Goal: Task Accomplishment & Management: Use online tool/utility

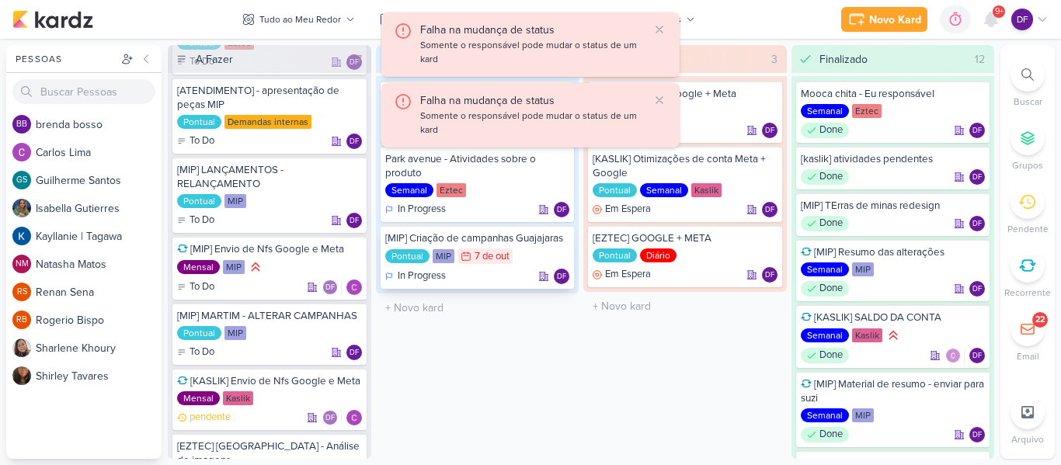
scroll to position [134, 0]
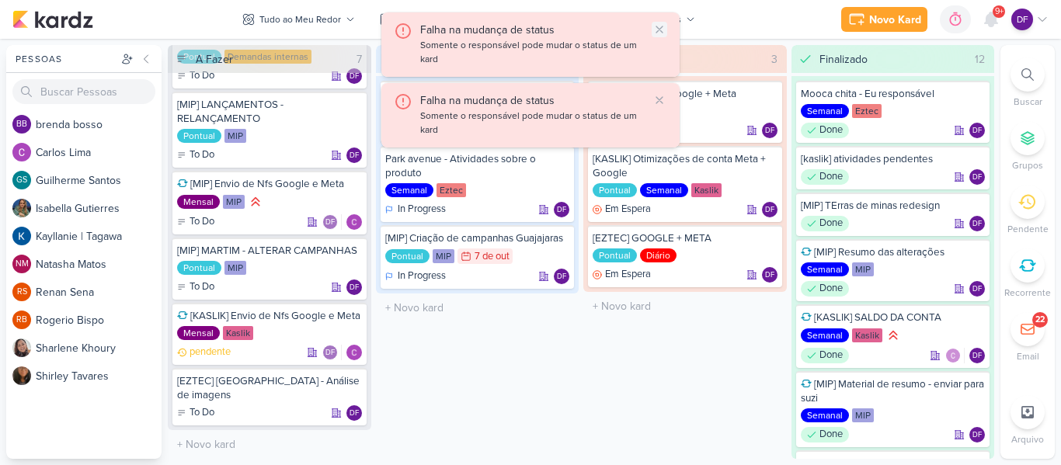
click at [660, 24] on icon at bounding box center [659, 29] width 12 height 12
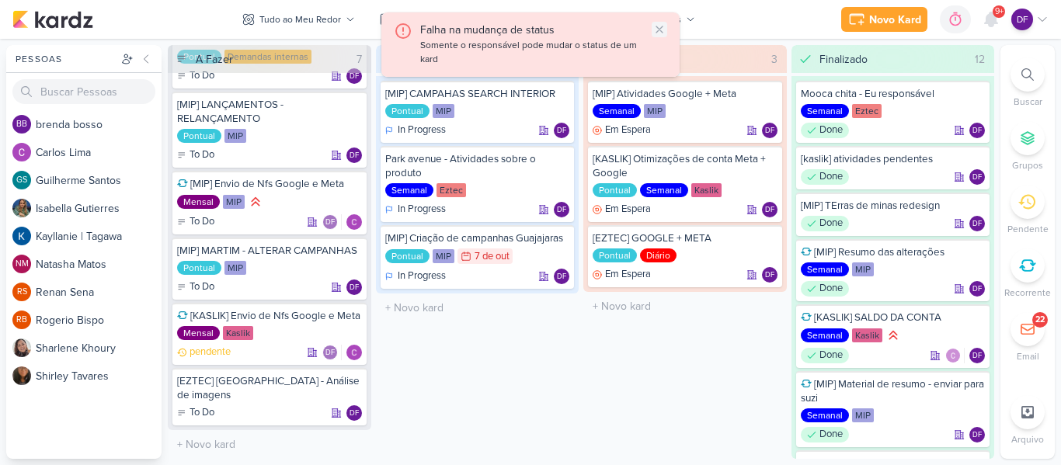
click at [663, 30] on icon at bounding box center [659, 29] width 12 height 12
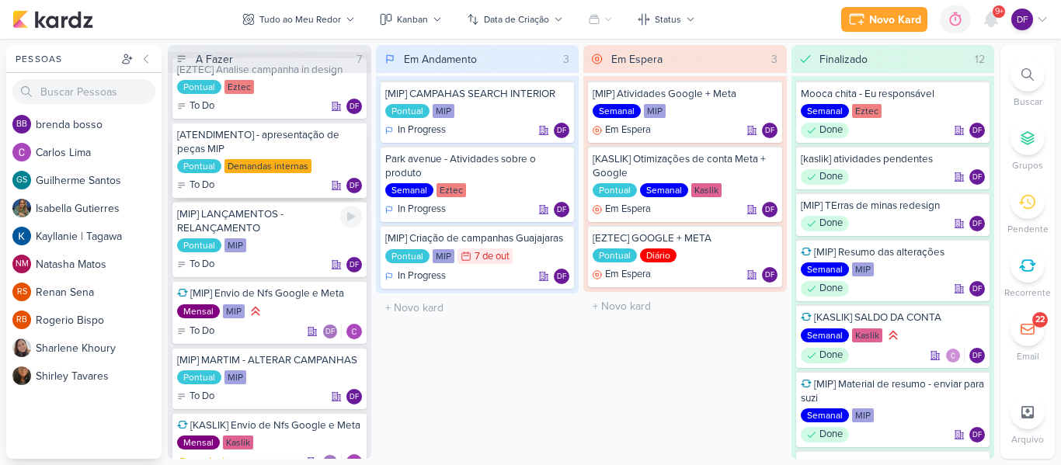
scroll to position [0, 0]
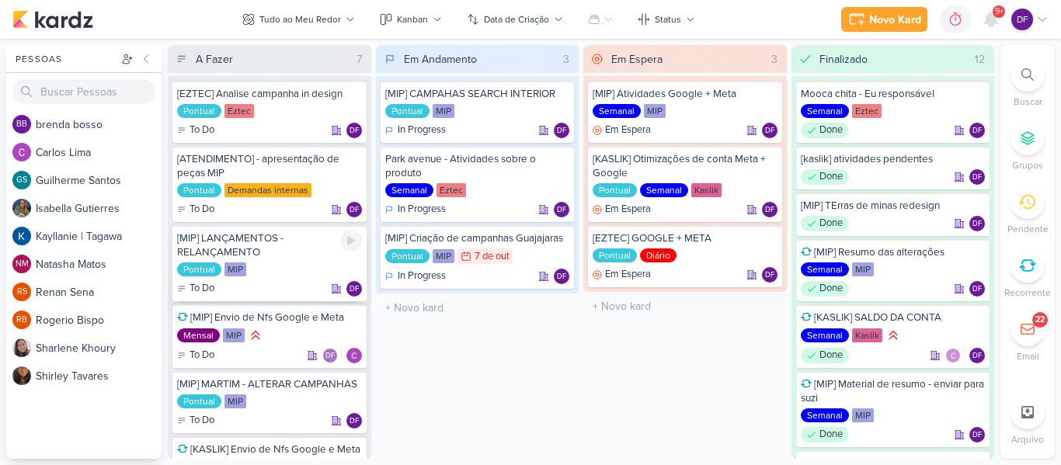
click at [279, 245] on div "[MIP] LANÇAMENTOS - RELANÇAMENTO" at bounding box center [269, 245] width 185 height 28
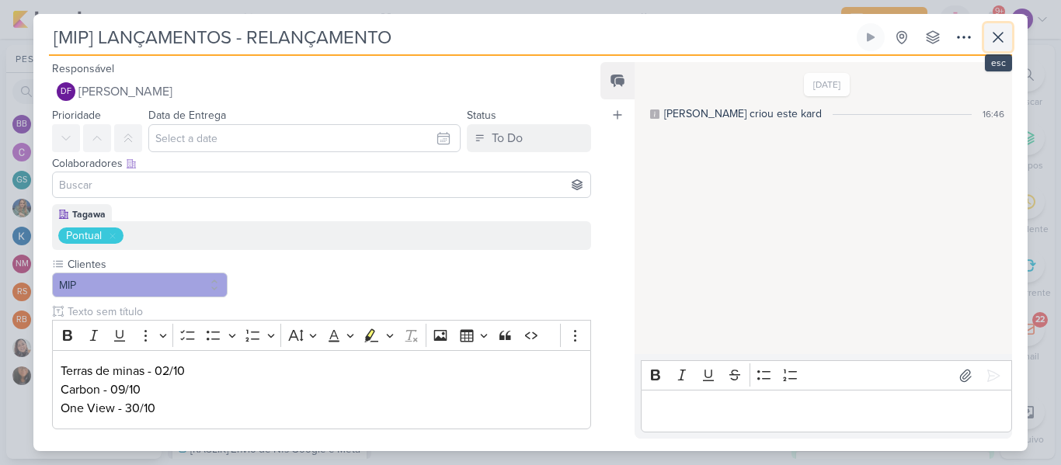
click at [1003, 47] on button at bounding box center [998, 37] width 28 height 28
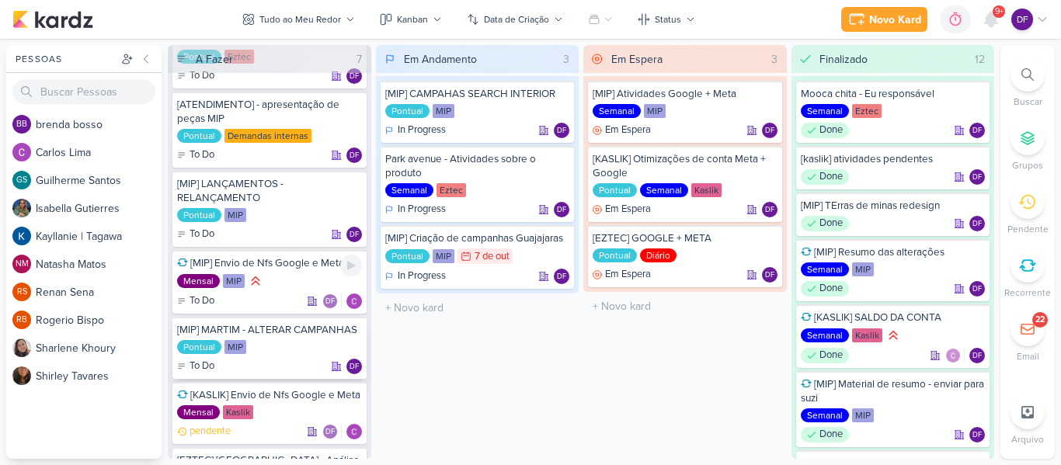
scroll to position [134, 0]
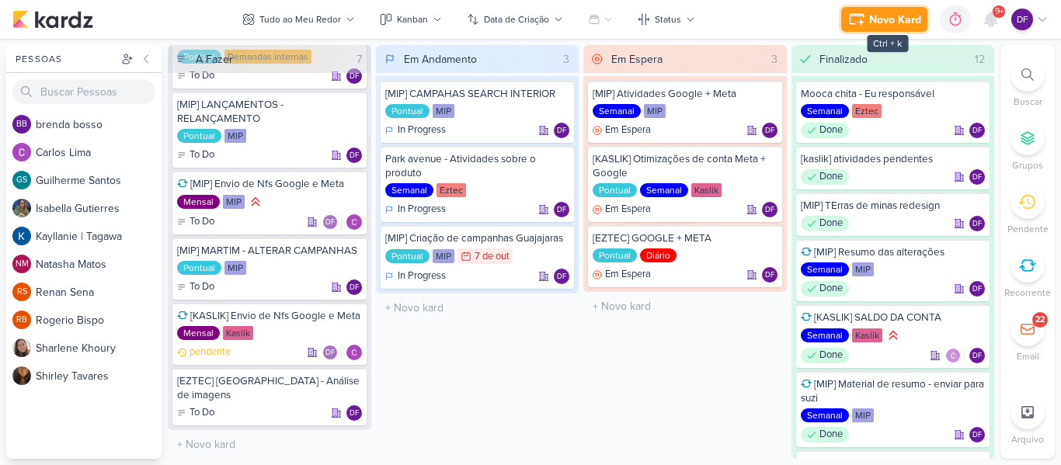
click at [873, 19] on div "Novo Kard" at bounding box center [895, 20] width 52 height 16
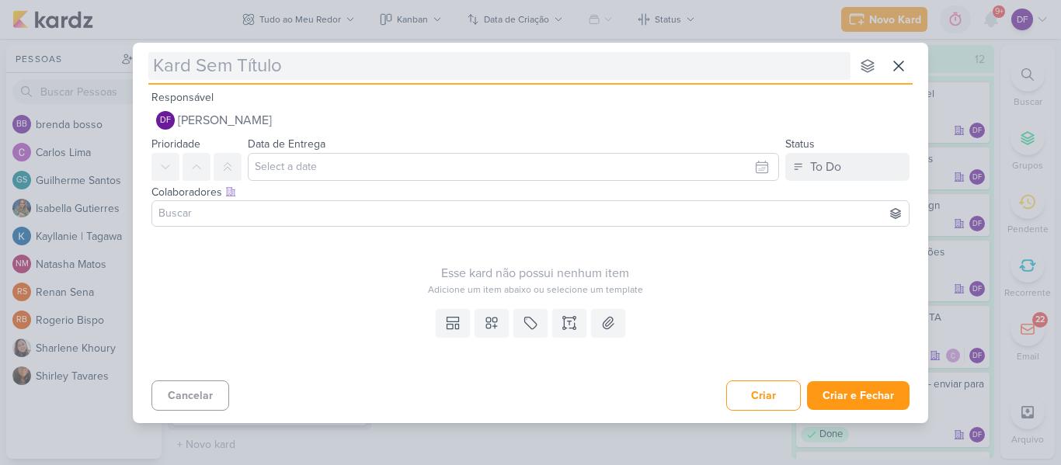
click at [321, 75] on input "text" at bounding box center [499, 66] width 702 height 28
type input "["
type input "[E"
type input "[ET"
type input "[EZT"
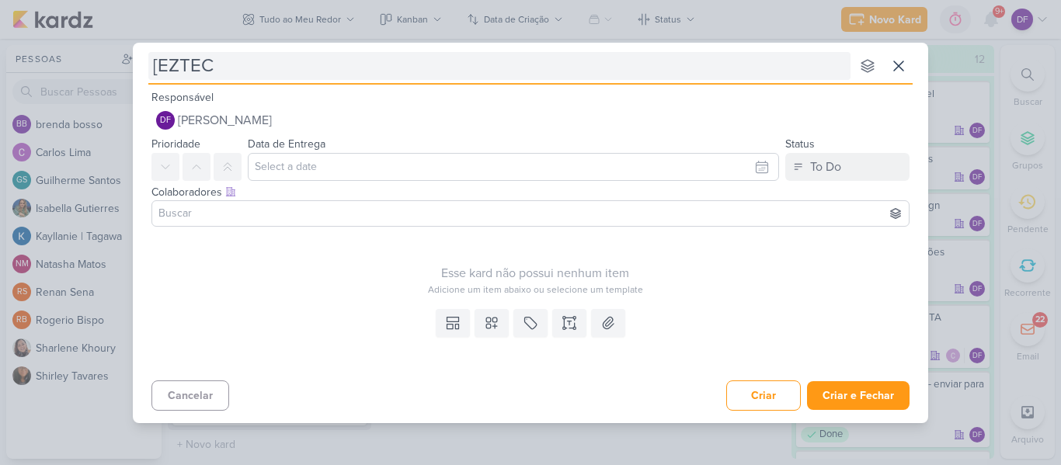
type input "[EZTEC]"
type input "[EZTEC] -"
type input "[EZTEC] - T"
type input "[EZTEC] - [GEOGRAPHIC_DATA] e"
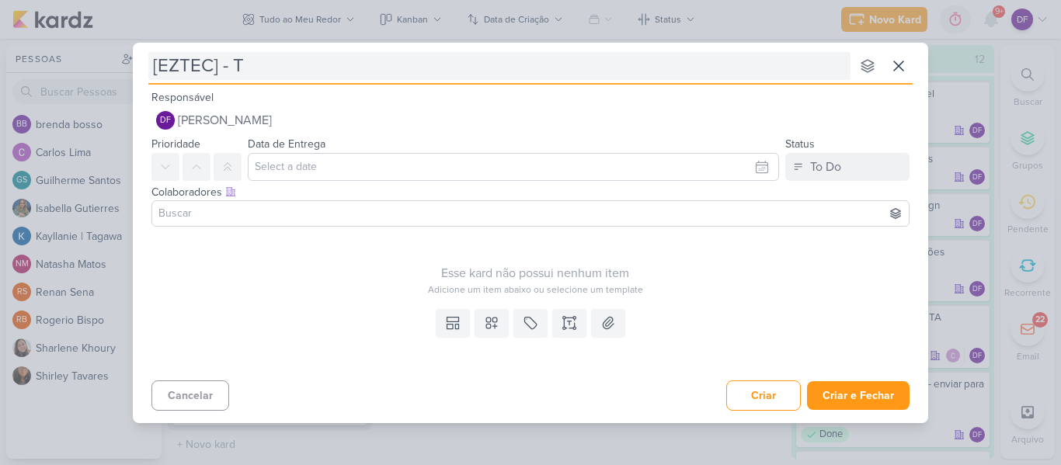
type input "[EZTEC] -"
type input "[EZTEC] - [GEOGRAPHIC_DATA]"
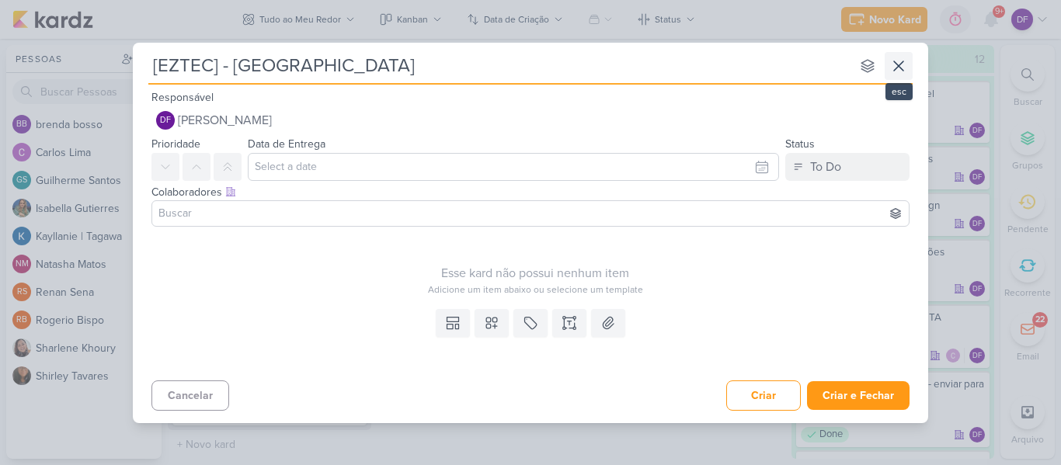
type input "[EZTEC] - [GEOGRAPHIC_DATA]"
click at [900, 64] on icon at bounding box center [898, 65] width 9 height 9
